Goal: Transaction & Acquisition: Download file/media

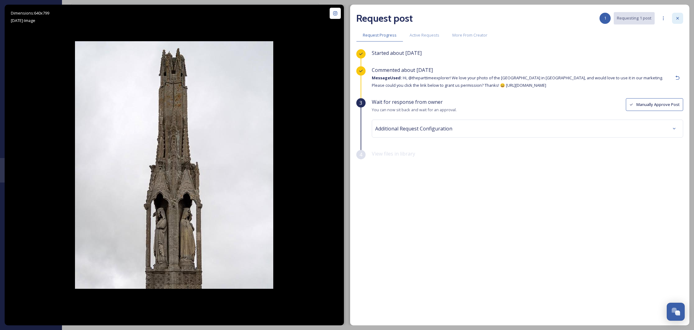
click at [677, 19] on icon at bounding box center [677, 18] width 5 height 5
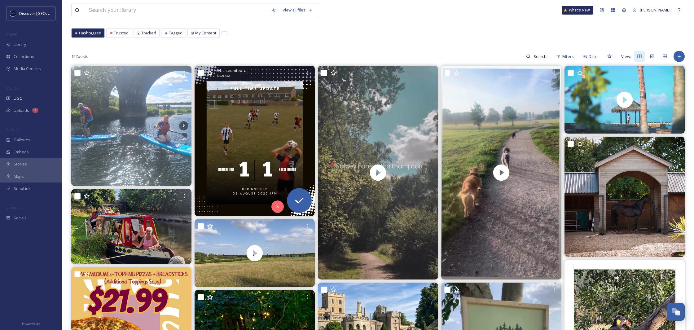
scroll to position [52, 0]
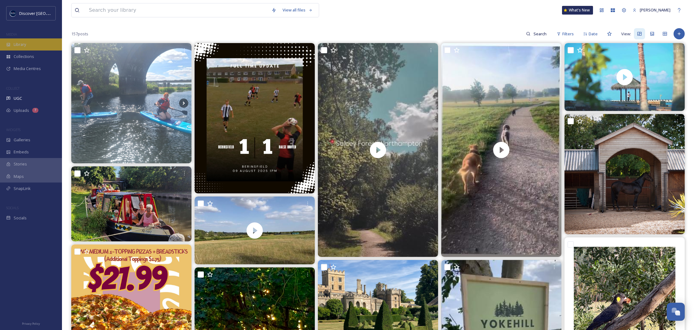
click at [30, 47] on div "Library" at bounding box center [31, 44] width 62 height 12
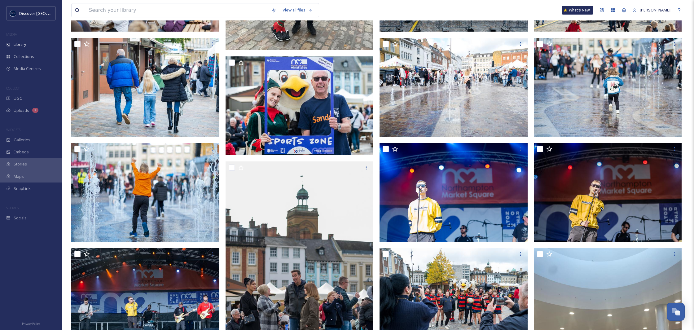
scroll to position [628, 0]
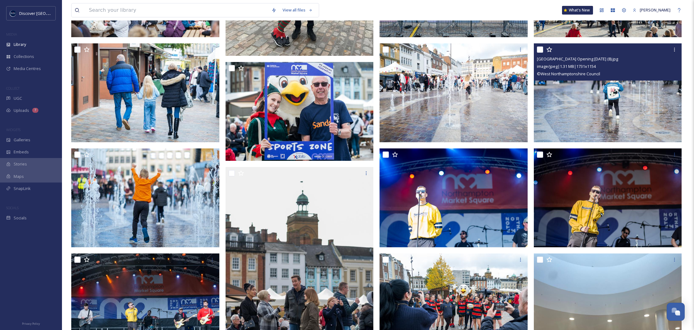
click at [596, 113] on img at bounding box center [608, 92] width 148 height 99
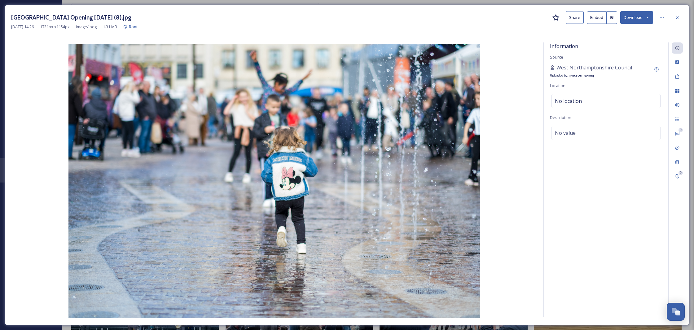
click at [634, 20] on button "Download" at bounding box center [636, 17] width 33 height 13
click at [617, 33] on span "Download Original (1731 x 1154)" at bounding box center [620, 32] width 59 height 6
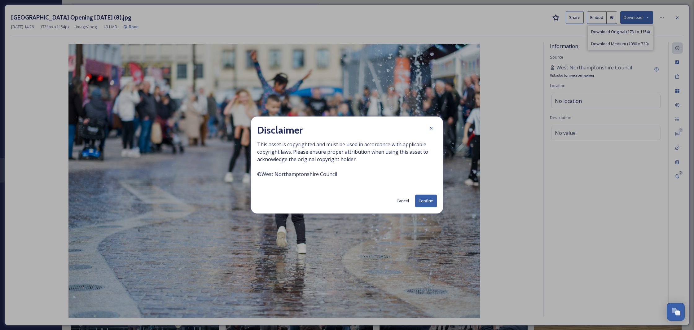
click at [424, 203] on button "Confirm" at bounding box center [426, 201] width 22 height 13
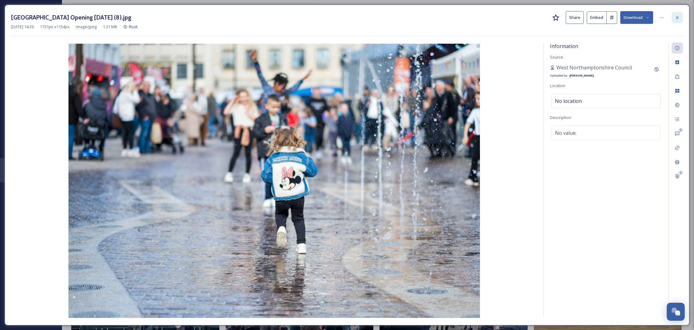
click at [680, 20] on div at bounding box center [677, 17] width 11 height 11
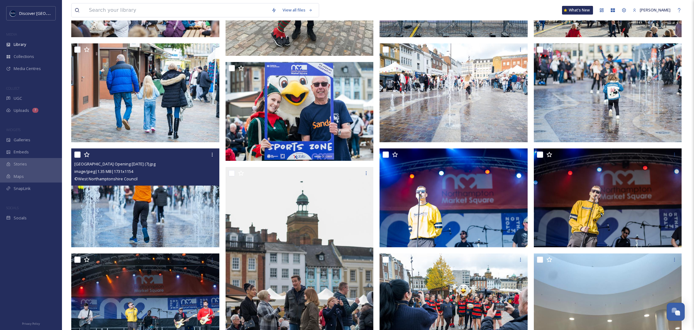
click at [194, 192] on img at bounding box center [145, 197] width 148 height 99
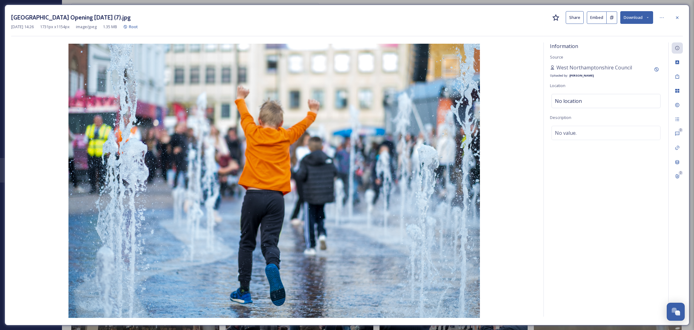
click at [630, 22] on button "Download" at bounding box center [636, 17] width 33 height 13
click at [617, 34] on span "Download Original (1731 x 1154)" at bounding box center [620, 32] width 59 height 6
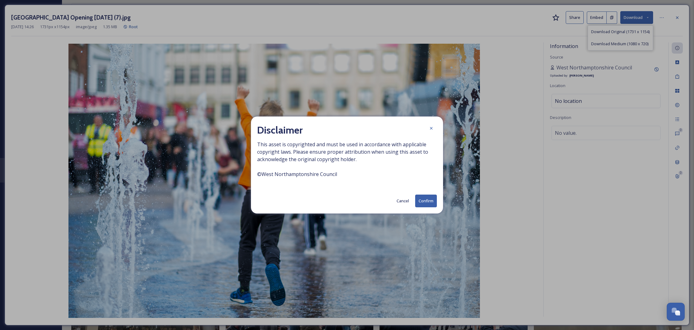
click at [429, 198] on button "Confirm" at bounding box center [426, 201] width 22 height 13
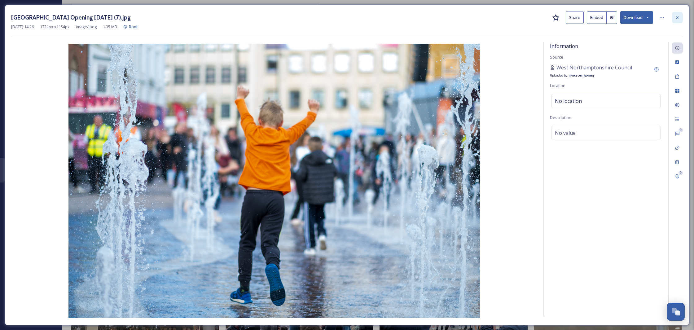
click at [681, 15] on div at bounding box center [677, 17] width 11 height 11
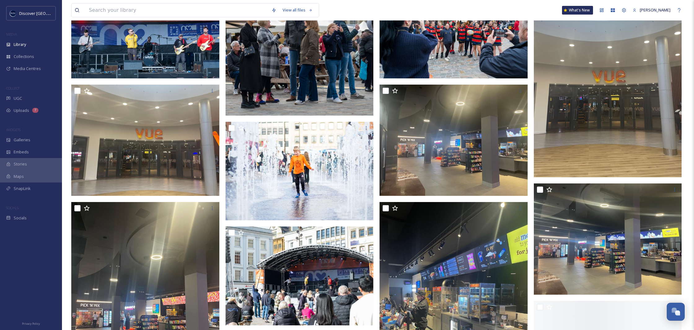
scroll to position [918, 0]
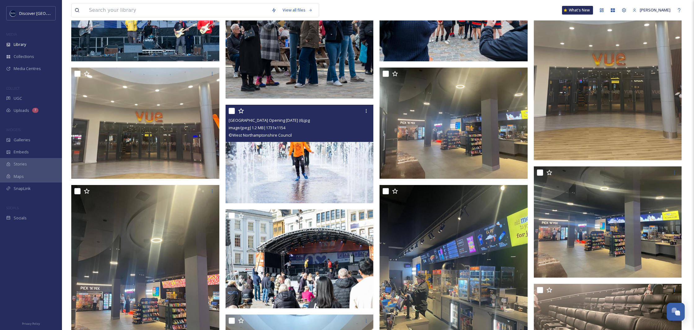
click at [306, 157] on img at bounding box center [300, 154] width 148 height 99
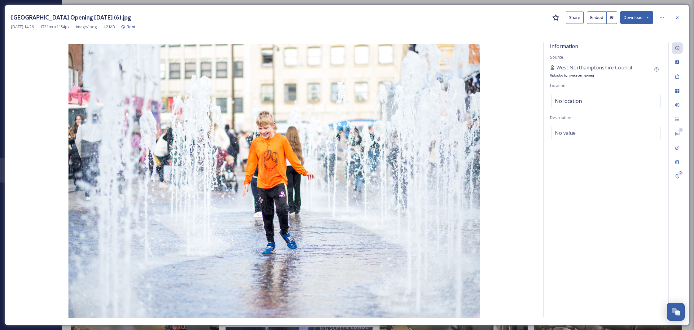
click at [627, 17] on button "Download" at bounding box center [636, 17] width 33 height 13
click at [616, 33] on span "Download Original (1731 x 1154)" at bounding box center [620, 32] width 59 height 6
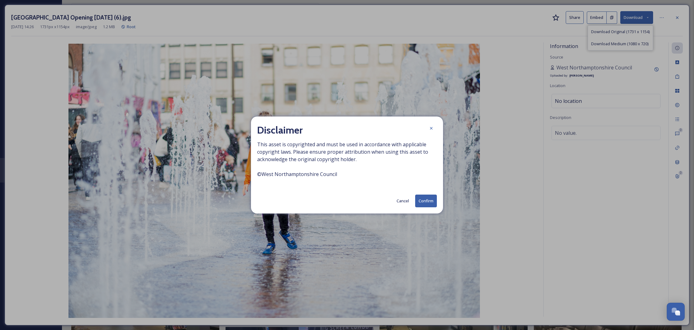
click at [426, 202] on button "Confirm" at bounding box center [426, 201] width 22 height 13
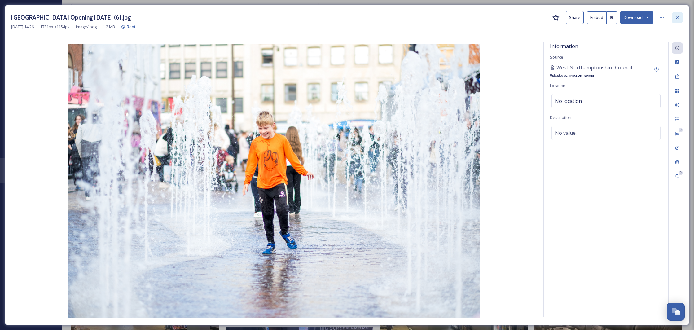
click at [676, 19] on icon at bounding box center [677, 17] width 5 height 5
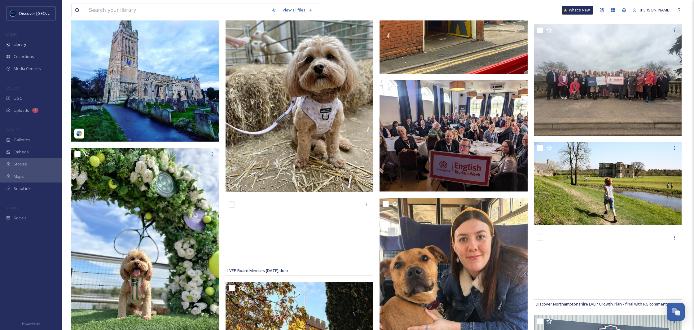
scroll to position [5713, 0]
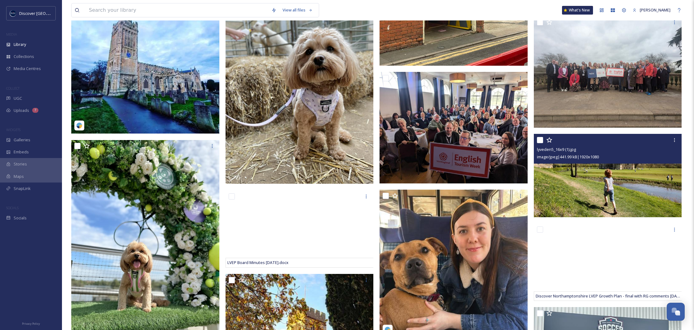
click at [590, 204] on img at bounding box center [608, 175] width 148 height 83
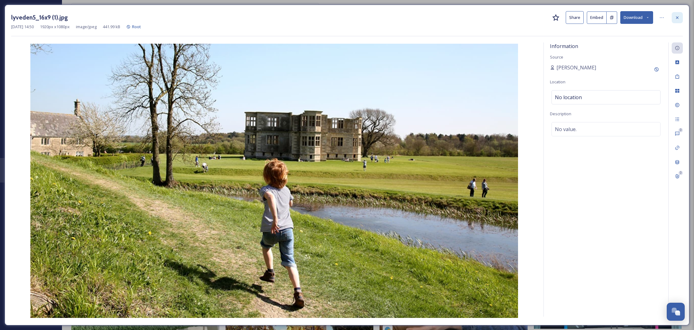
click at [676, 21] on div at bounding box center [677, 17] width 11 height 11
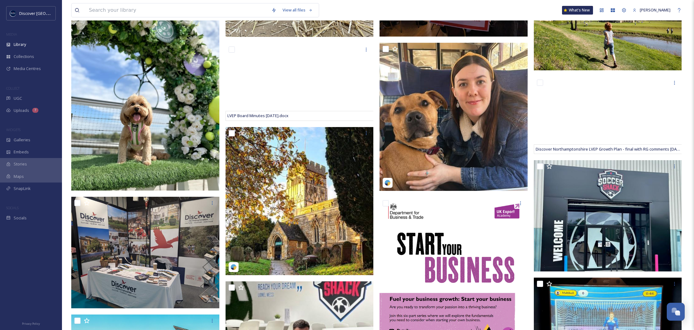
scroll to position [5911, 0]
